Goal: Find specific page/section: Find specific page/section

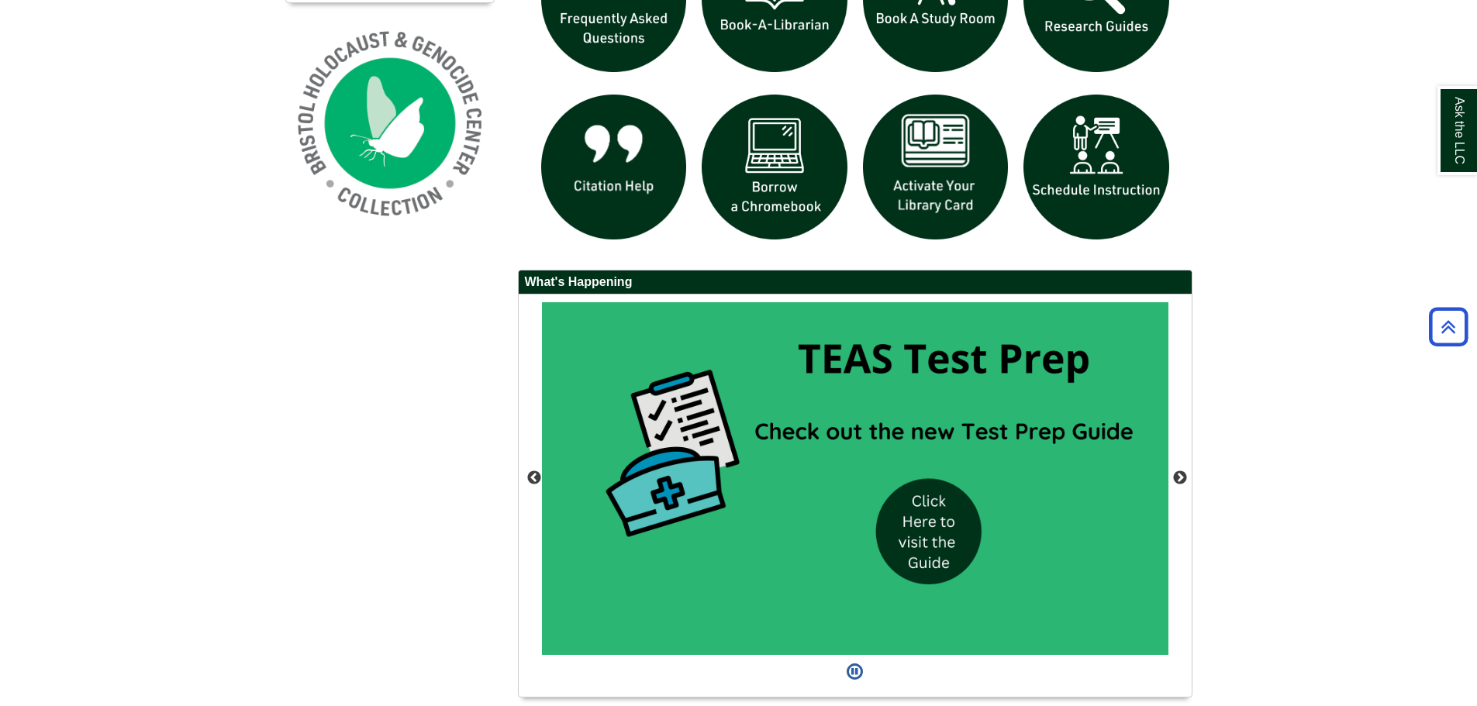
scroll to position [1275, 0]
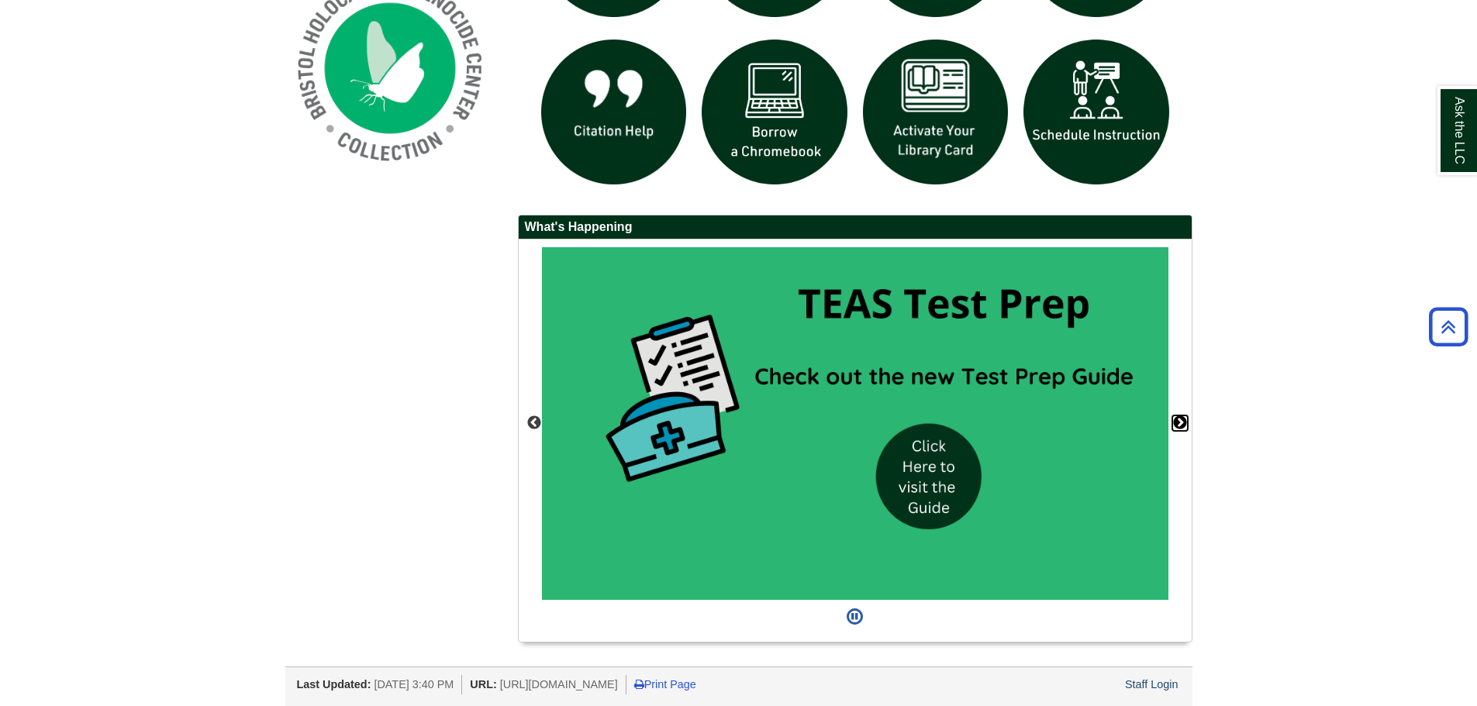
click at [1179, 423] on button "Next" at bounding box center [1180, 423] width 16 height 16
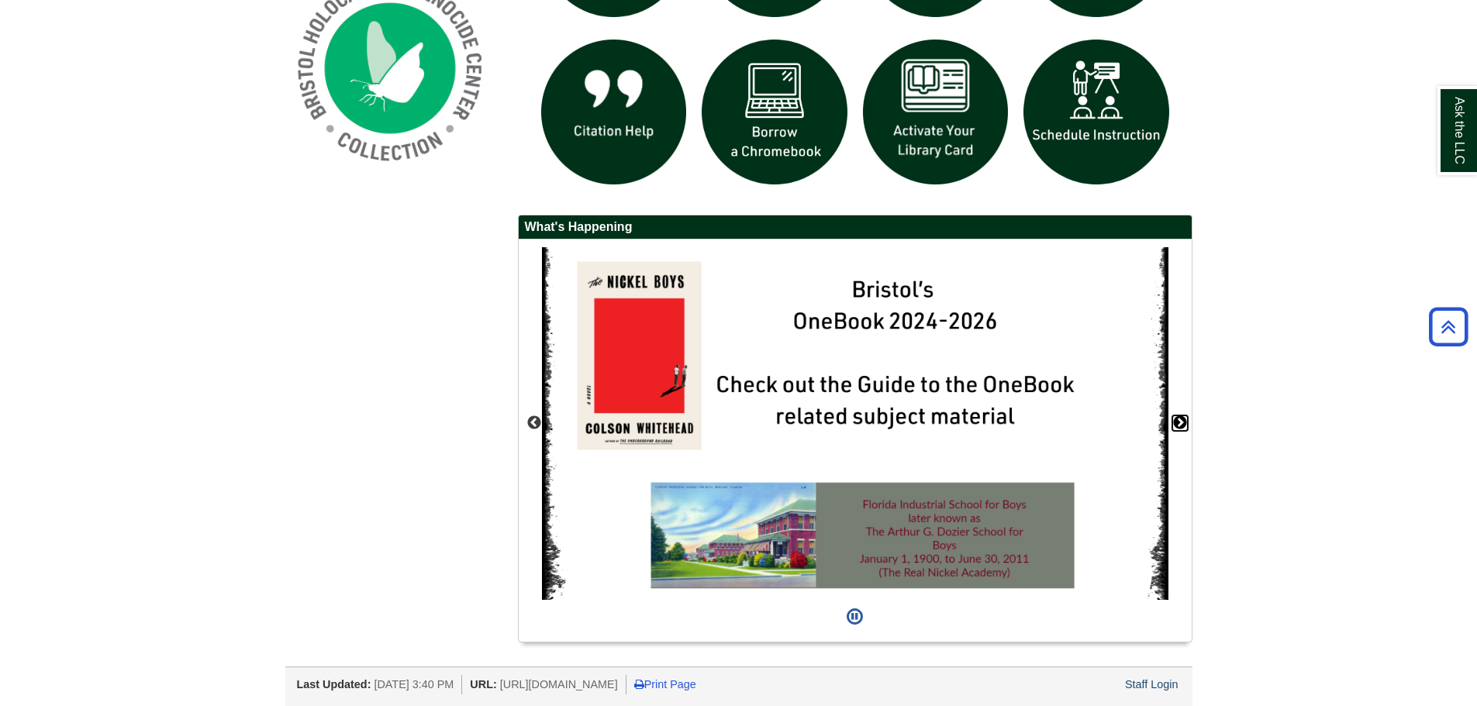
click at [1174, 428] on button "Next" at bounding box center [1180, 423] width 16 height 16
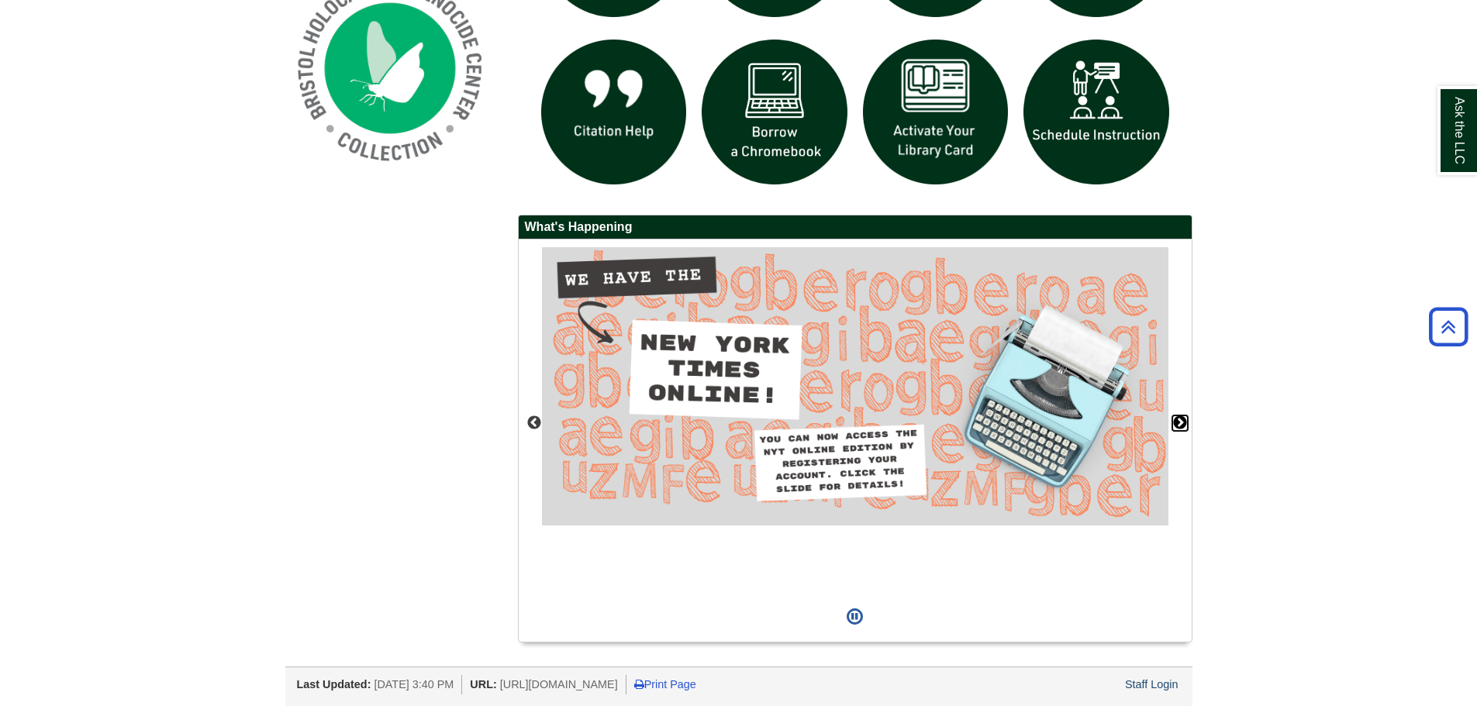
click at [1174, 428] on button "Next" at bounding box center [1180, 423] width 16 height 16
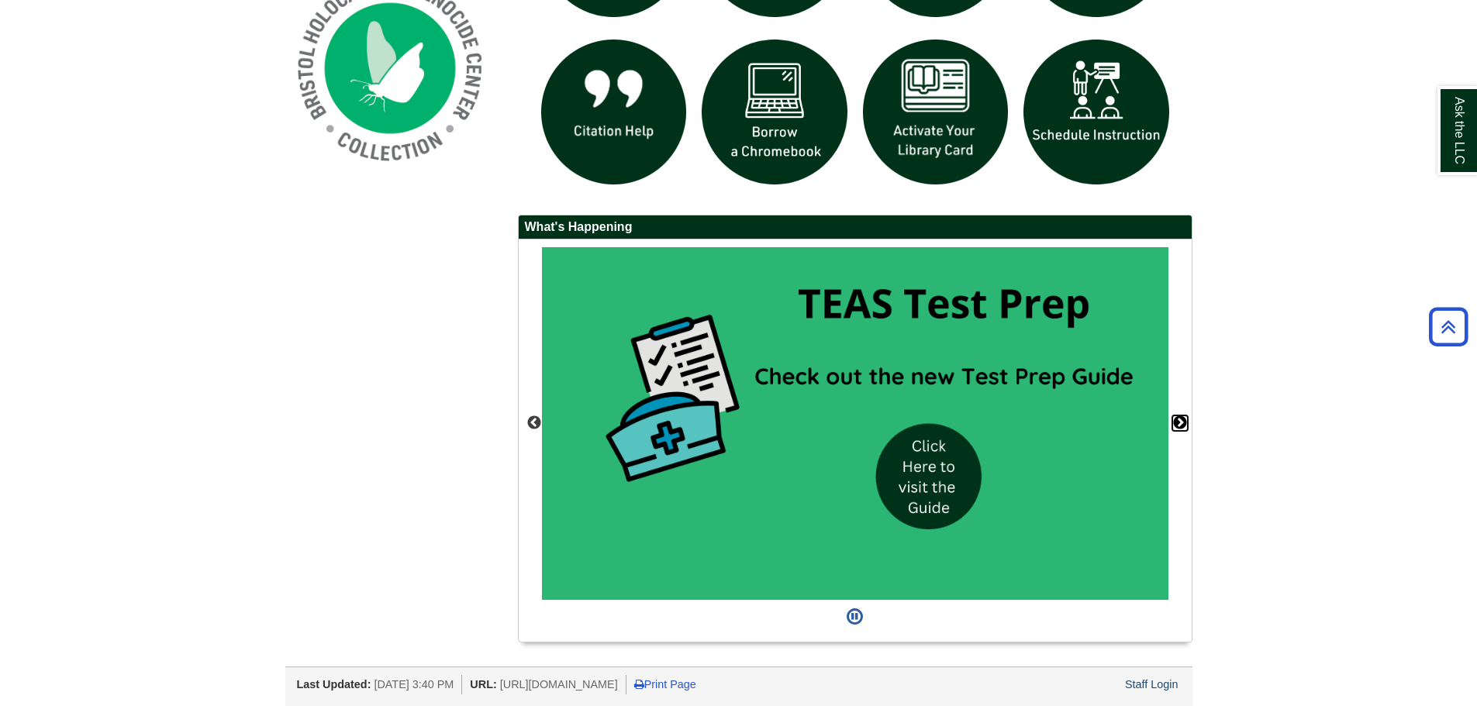
click at [1174, 428] on button "Next" at bounding box center [1180, 423] width 16 height 16
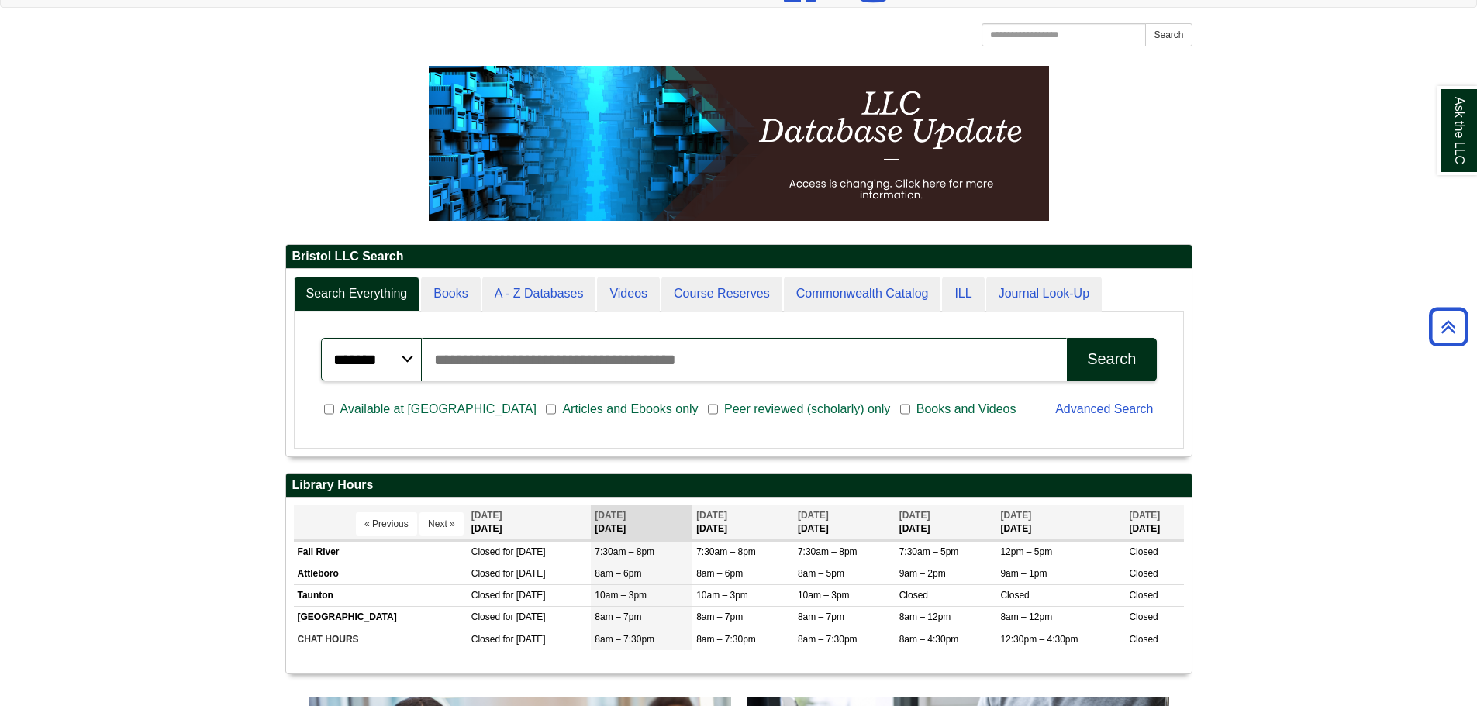
scroll to position [190, 0]
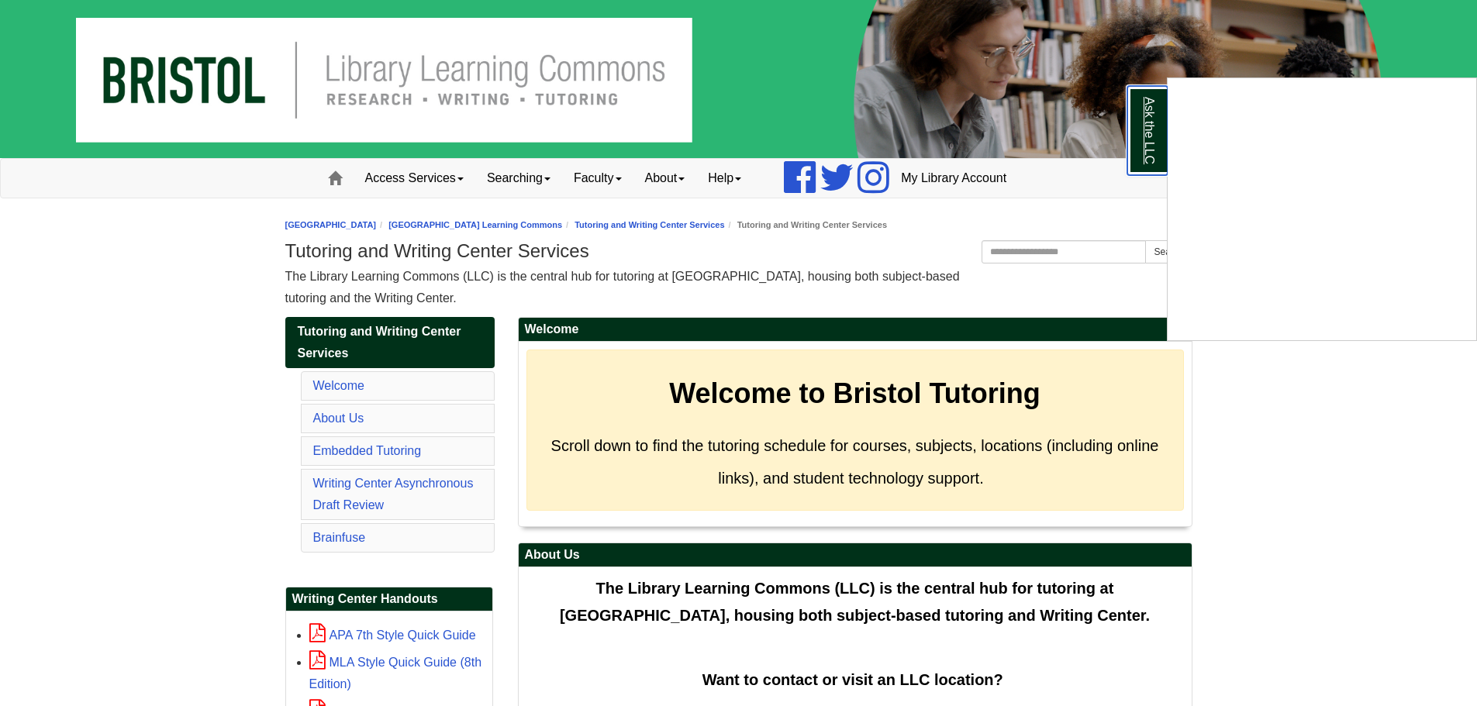
click at [1157, 163] on link "Ask the LLC" at bounding box center [1147, 130] width 40 height 89
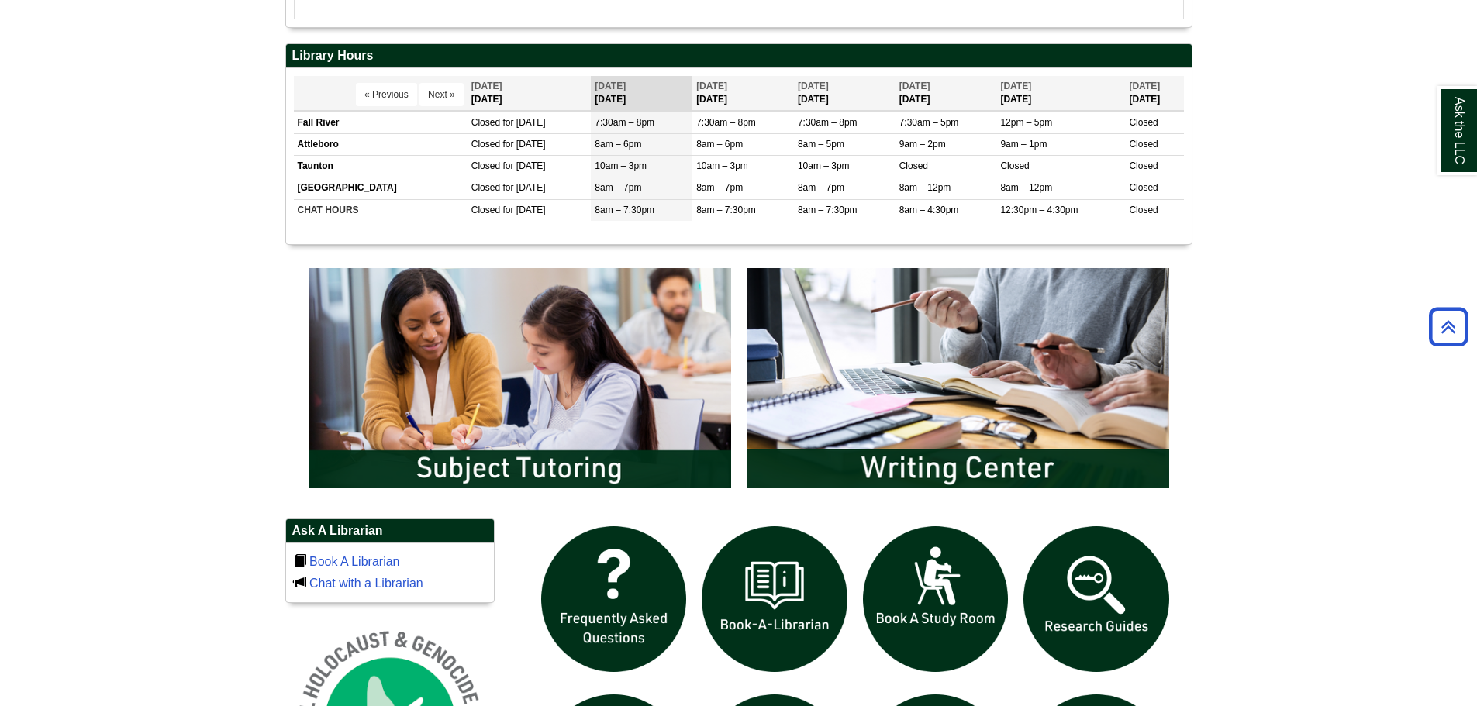
scroll to position [853, 0]
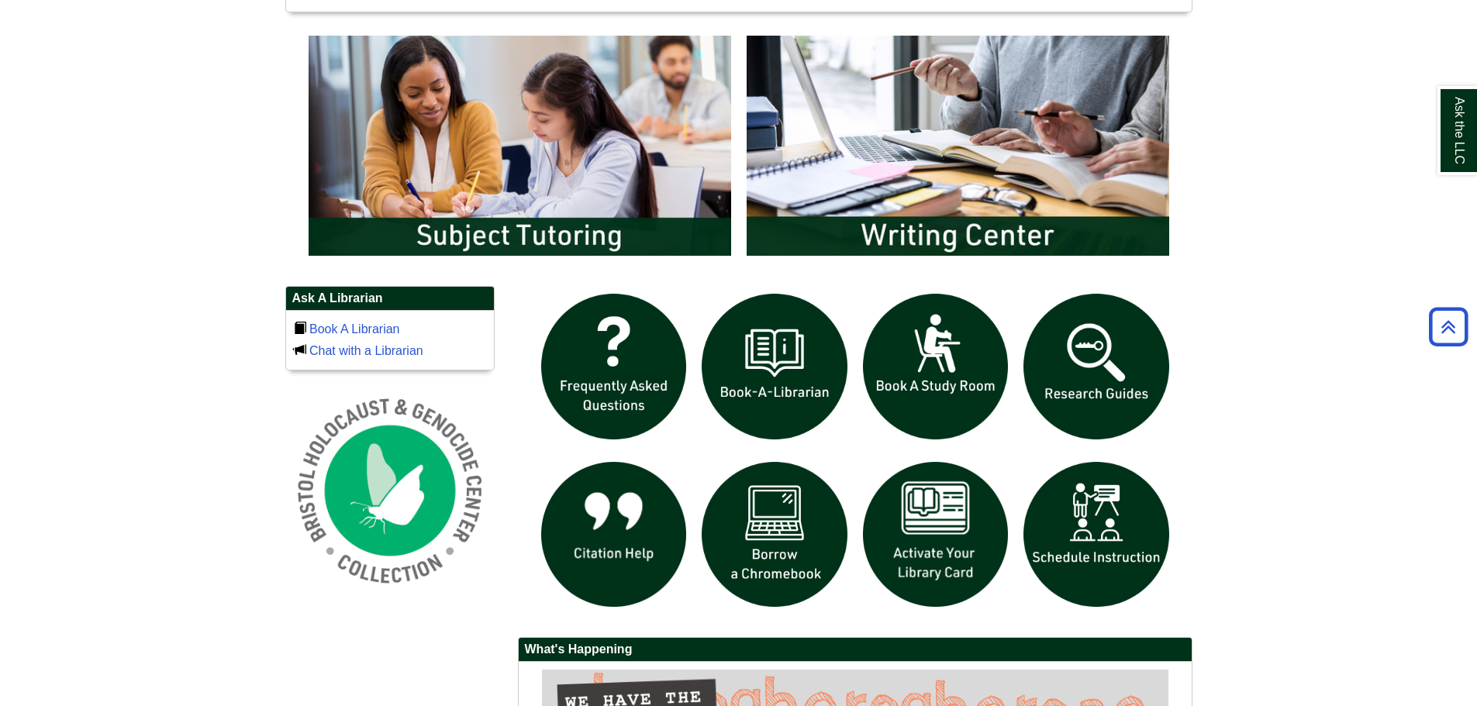
click at [0, 0] on div "Ask the LLC" at bounding box center [0, 0] width 0 height 0
click at [1081, 367] on img "slideshow" at bounding box center [1095, 366] width 161 height 161
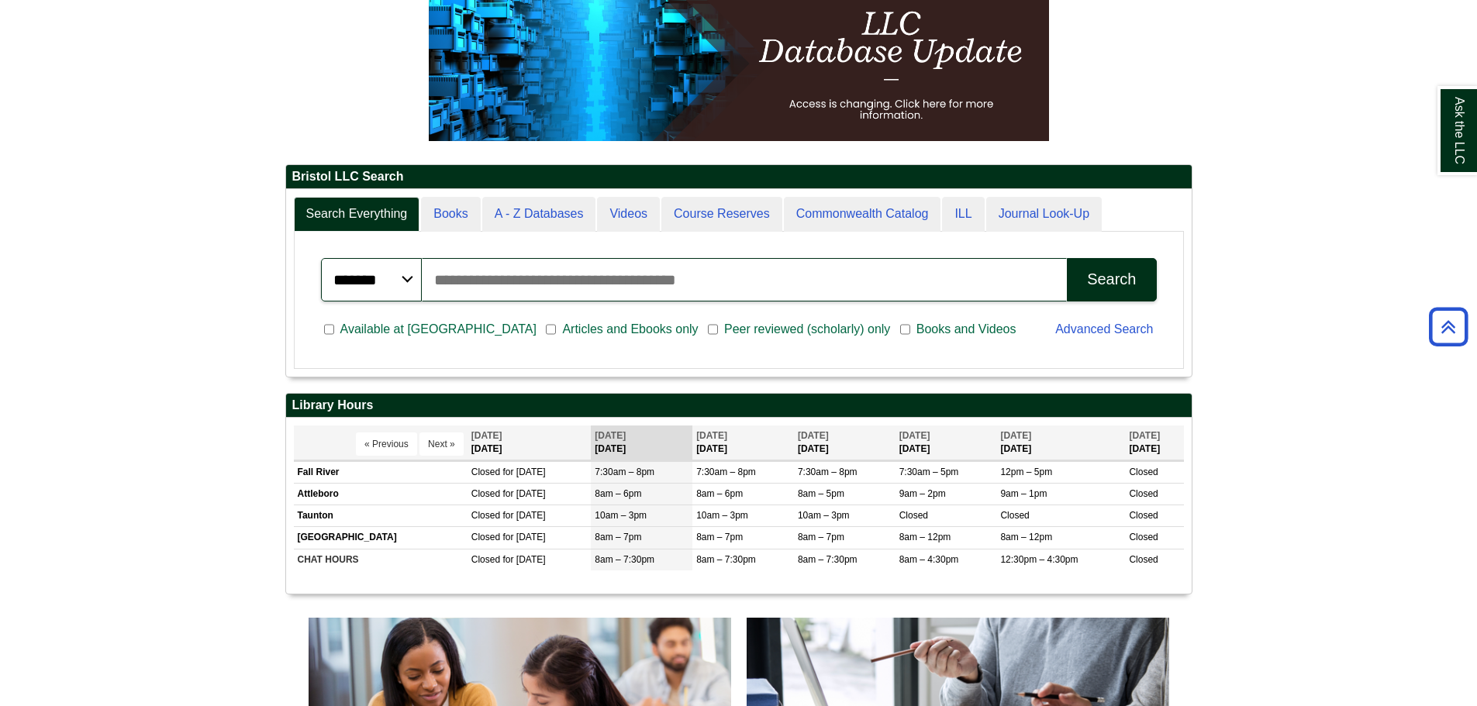
scroll to position [187, 905]
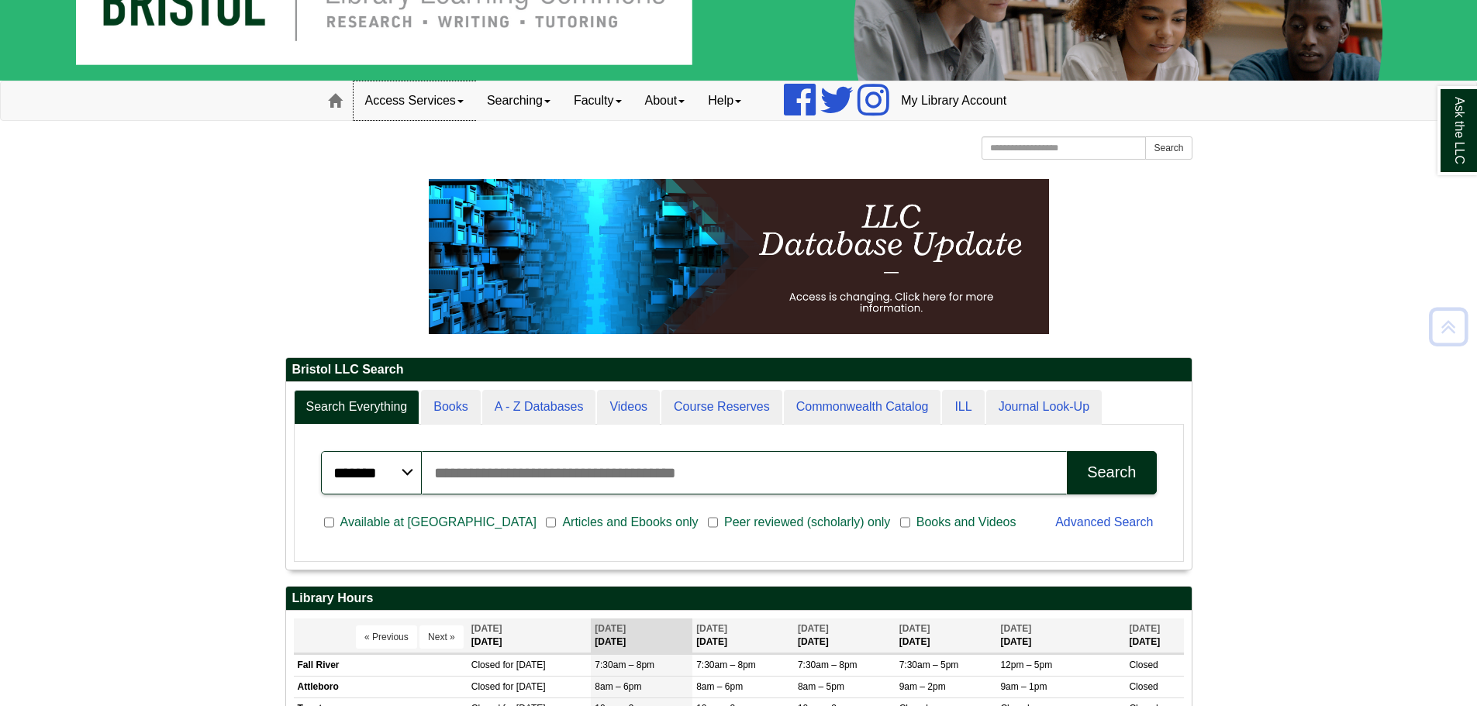
click at [413, 103] on link "Access Services" at bounding box center [414, 100] width 122 height 39
click at [418, 144] on link "Chromebooks" at bounding box center [434, 152] width 161 height 18
